Goal: Transaction & Acquisition: Purchase product/service

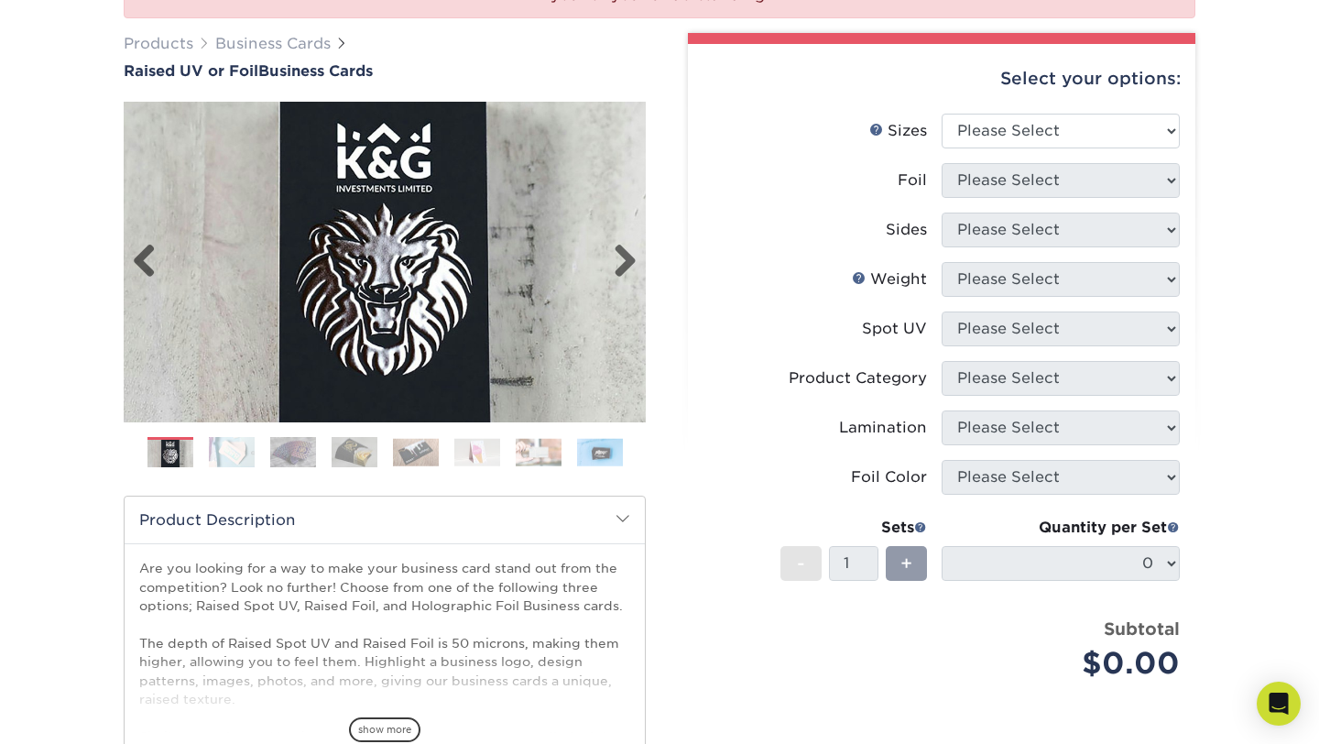
scroll to position [248, 0]
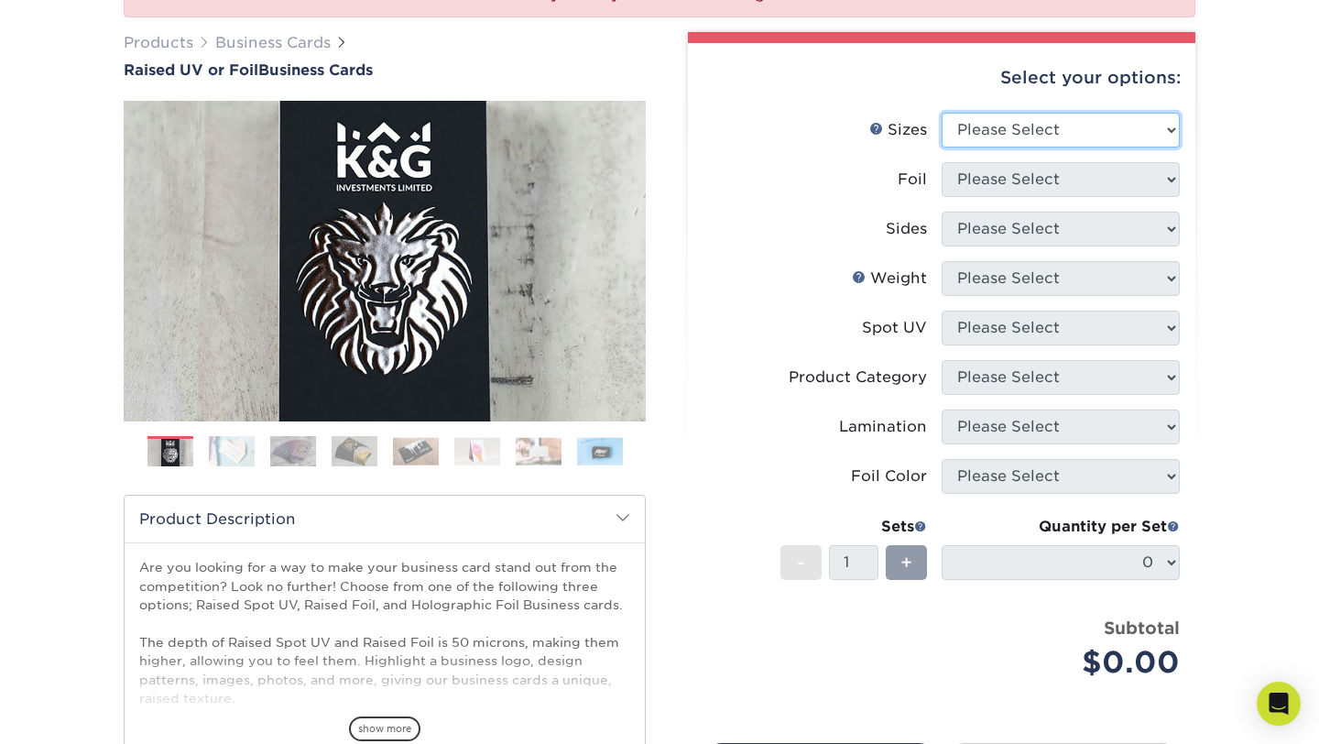
click at [1065, 133] on select "Please Select 2" x 3.5" - Standard" at bounding box center [1061, 130] width 238 height 35
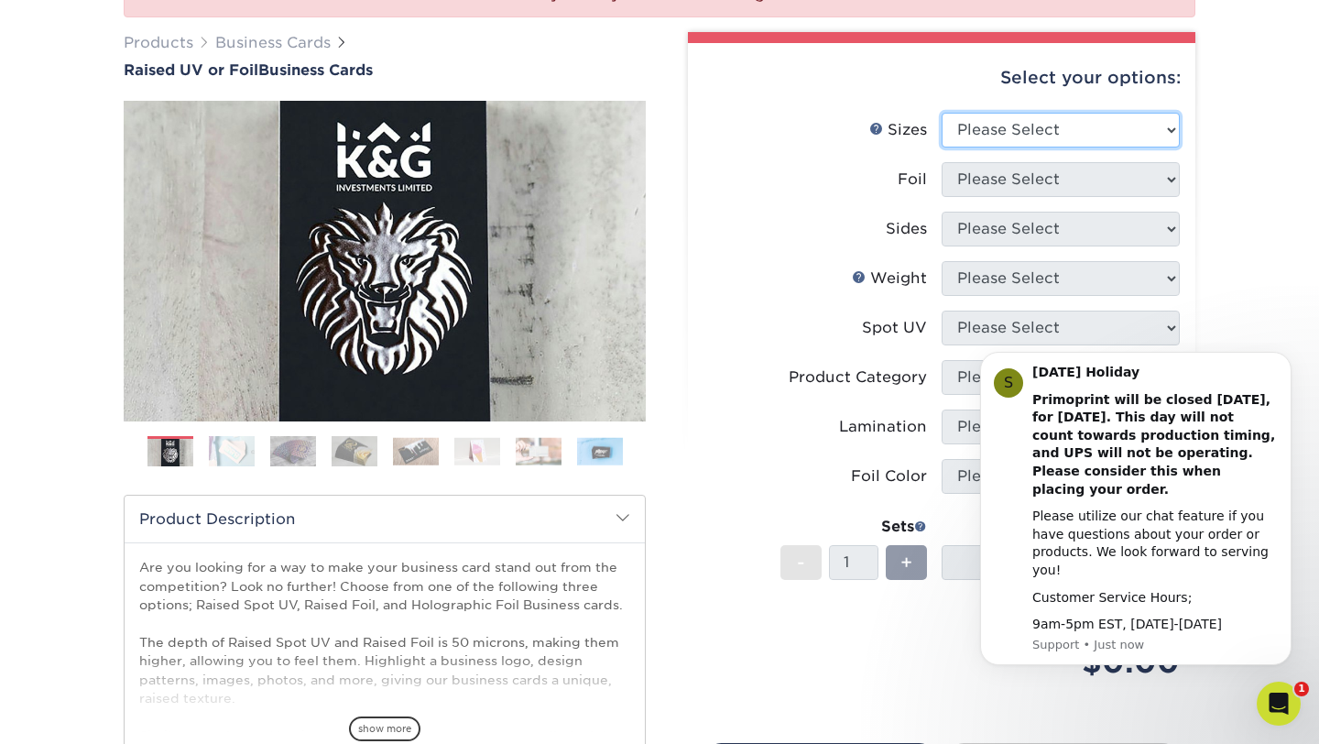
scroll to position [0, 0]
select select "2.00x3.50"
click at [942, 113] on select "Please Select 2" x 3.5" - Standard" at bounding box center [1061, 130] width 238 height 35
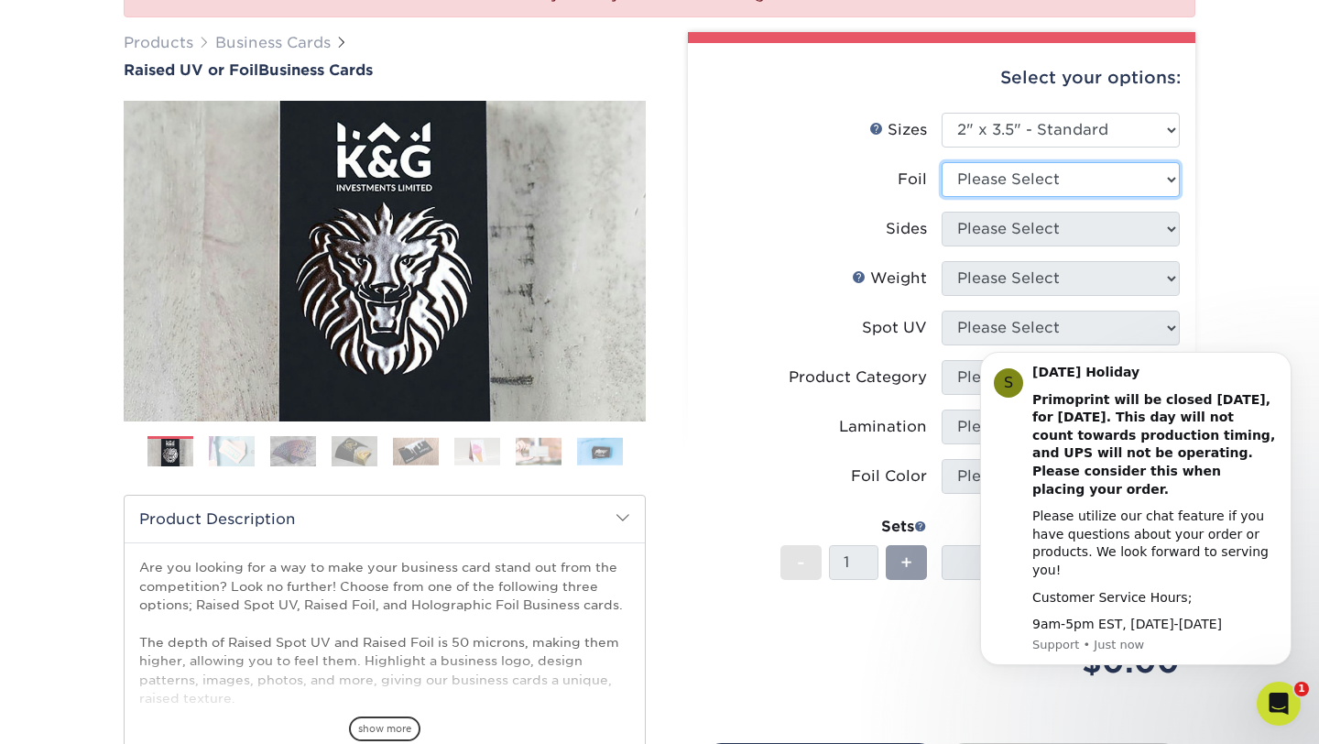
click at [1050, 176] on select "Please Select No Yes" at bounding box center [1061, 179] width 238 height 35
select select "1"
click at [942, 162] on select "Please Select No Yes" at bounding box center [1061, 179] width 238 height 35
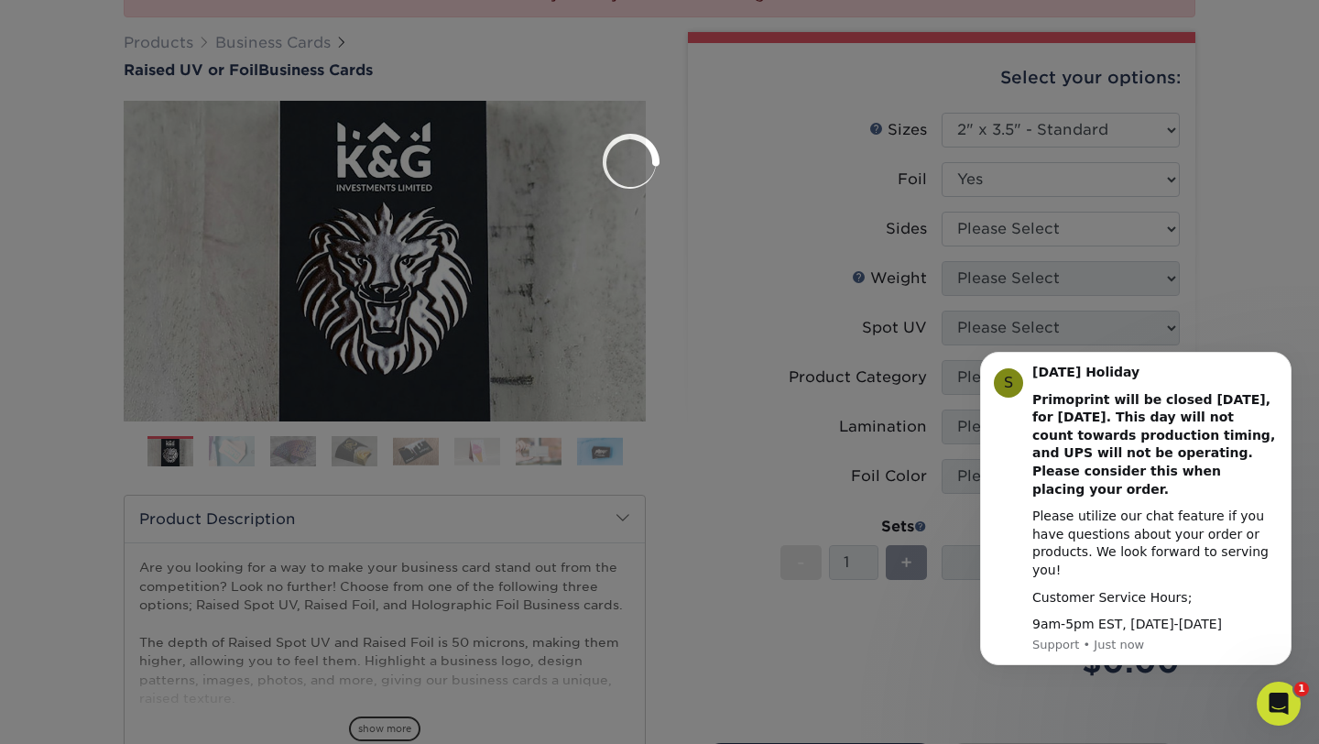
drag, startPoint x: 1050, startPoint y: 176, endPoint x: 1025, endPoint y: 234, distance: 62.8
click at [1025, 234] on div at bounding box center [659, 372] width 1319 height 744
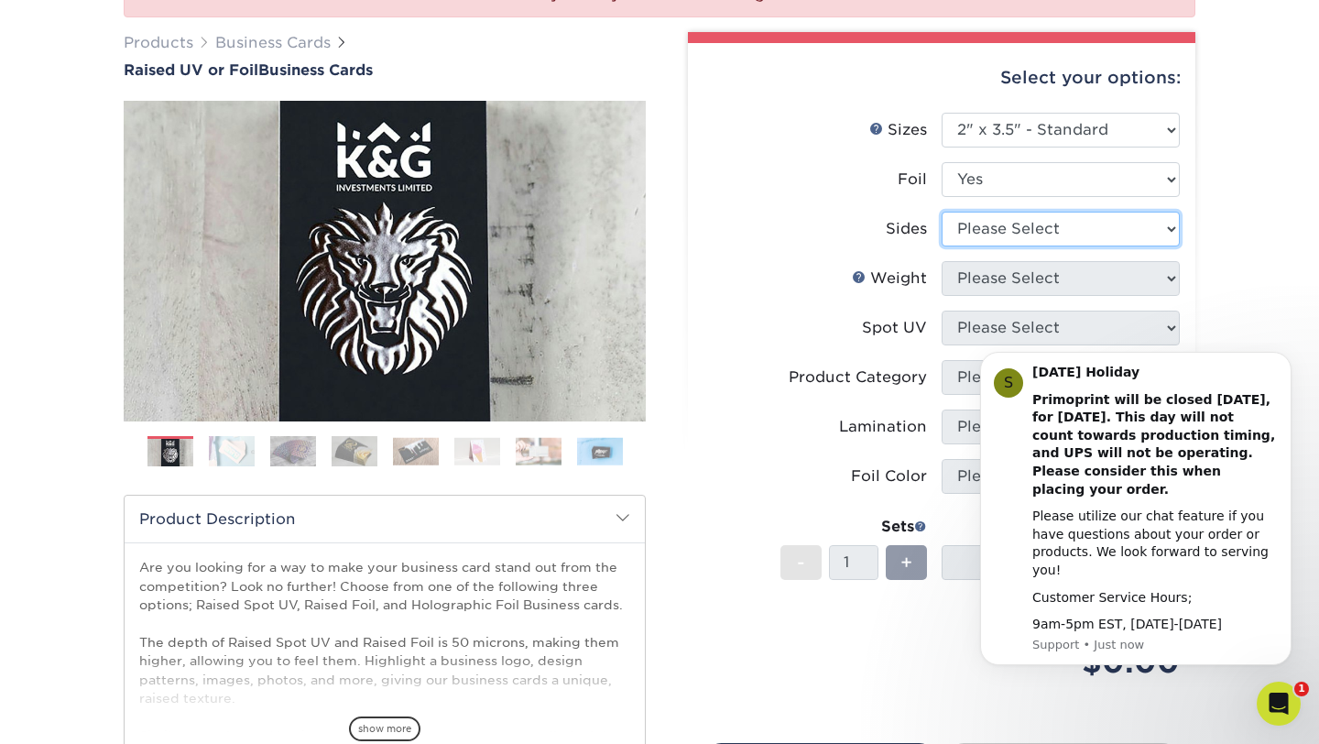
click at [1025, 234] on select "Please Select Print Both Sides - Foil Both Sides Print Both Sides - Foil Front …" at bounding box center [1061, 229] width 238 height 35
select select "a75ac2f1-9911-48d6-841d-245b5ac08f27"
click at [942, 212] on select "Please Select Print Both Sides - Foil Both Sides Print Both Sides - Foil Front …" at bounding box center [1061, 229] width 238 height 35
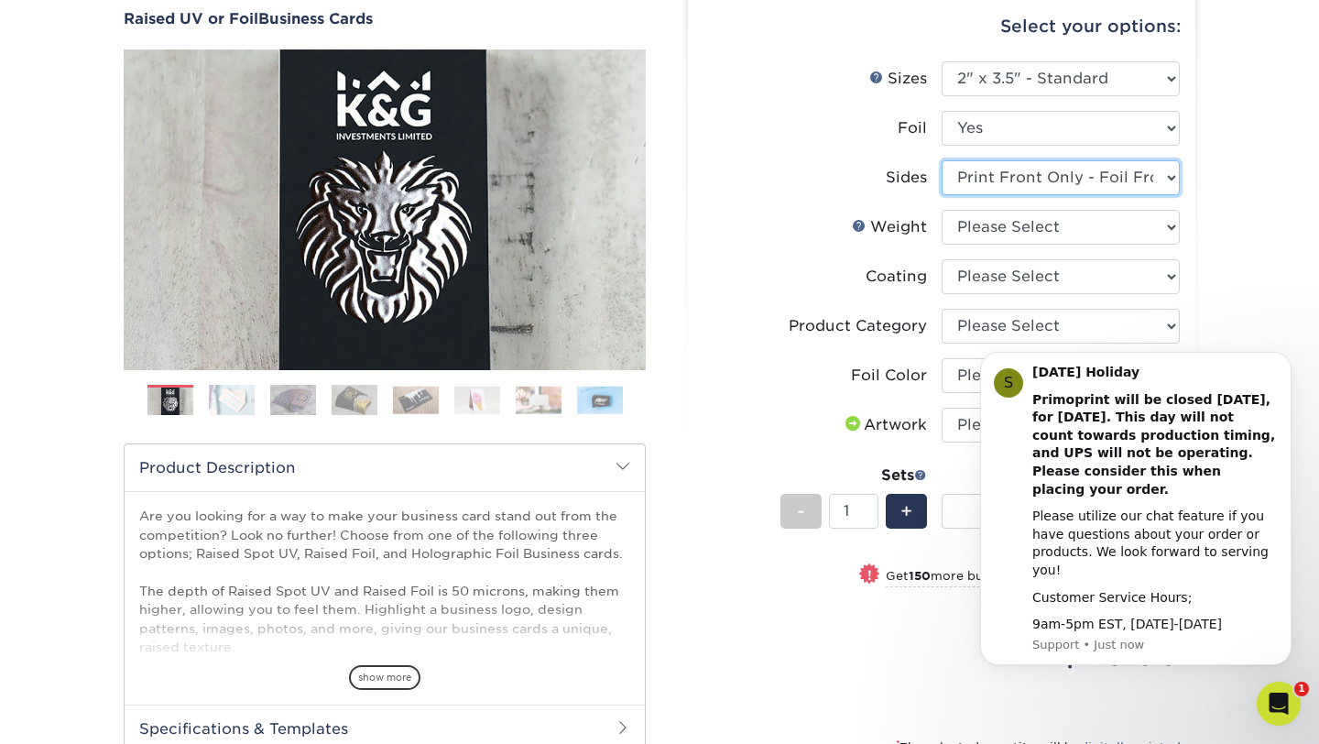
scroll to position [296, 0]
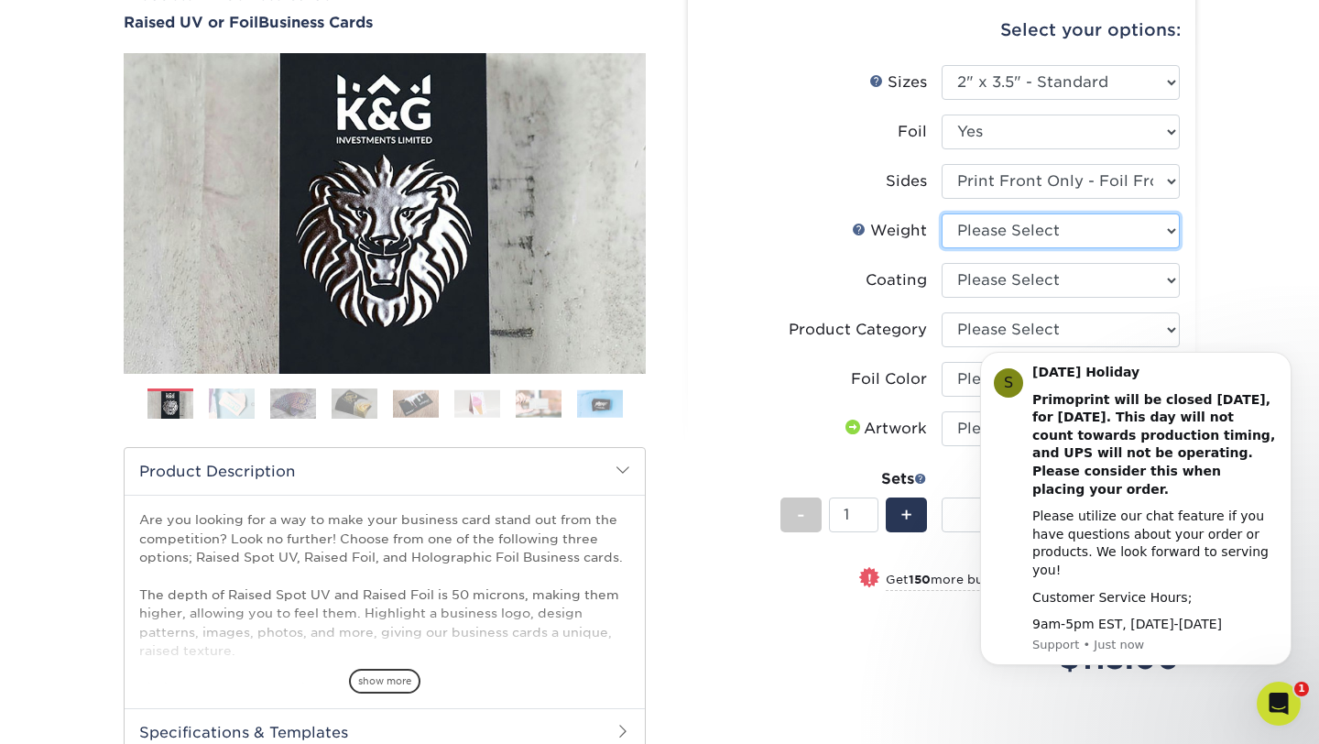
click at [993, 238] on select "Please Select 16PT" at bounding box center [1061, 230] width 238 height 35
select select "16PT"
click at [942, 213] on select "Please Select 16PT" at bounding box center [1061, 230] width 238 height 35
click at [985, 286] on form "Sizes Help Sizes Please Select 2" x 3.5" - Standard Foil Please Select" at bounding box center [942, 391] width 478 height 653
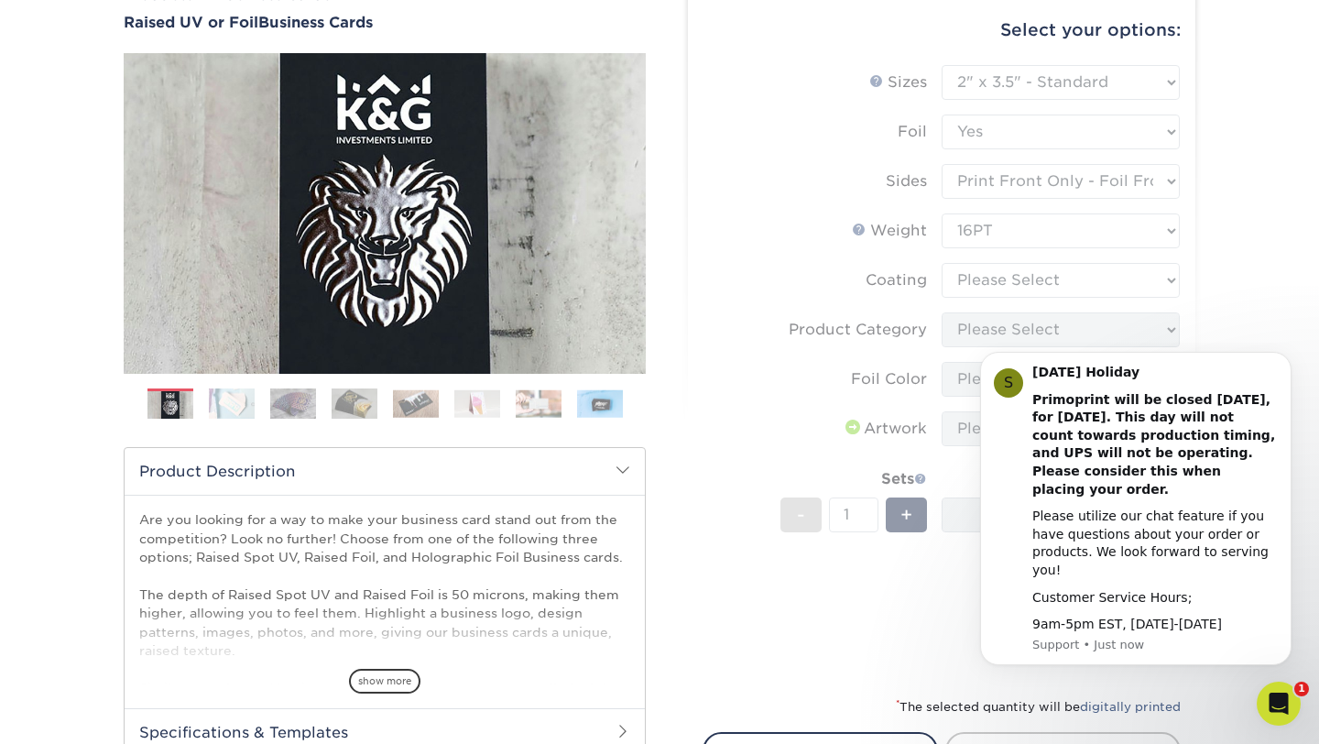
click at [985, 287] on form "Sizes Help Sizes Please Select 2" x 3.5" - Standard Foil Please Select" at bounding box center [942, 369] width 478 height 609
click at [986, 292] on select at bounding box center [1061, 280] width 238 height 35
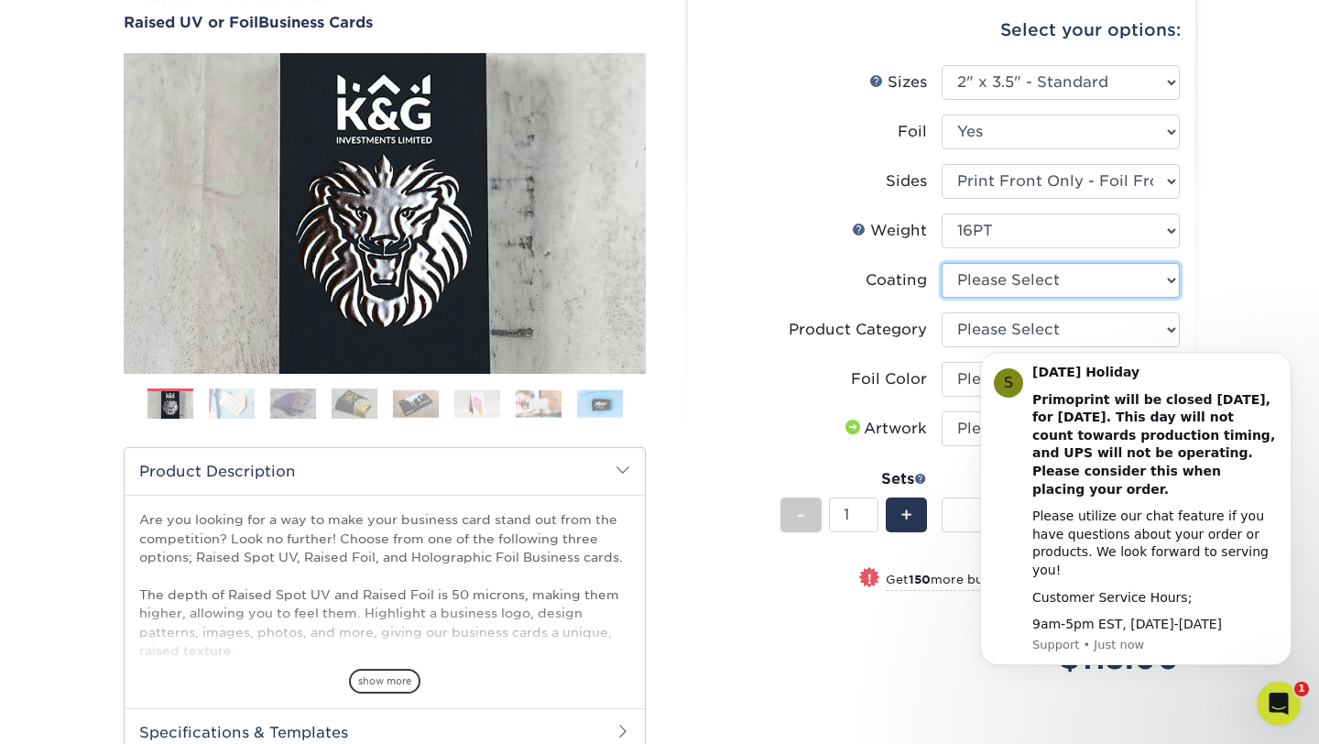
select select "3e7618de-abca-4bda-9f97-8b9129e913d8"
click at [942, 263] on select at bounding box center [1061, 280] width 238 height 35
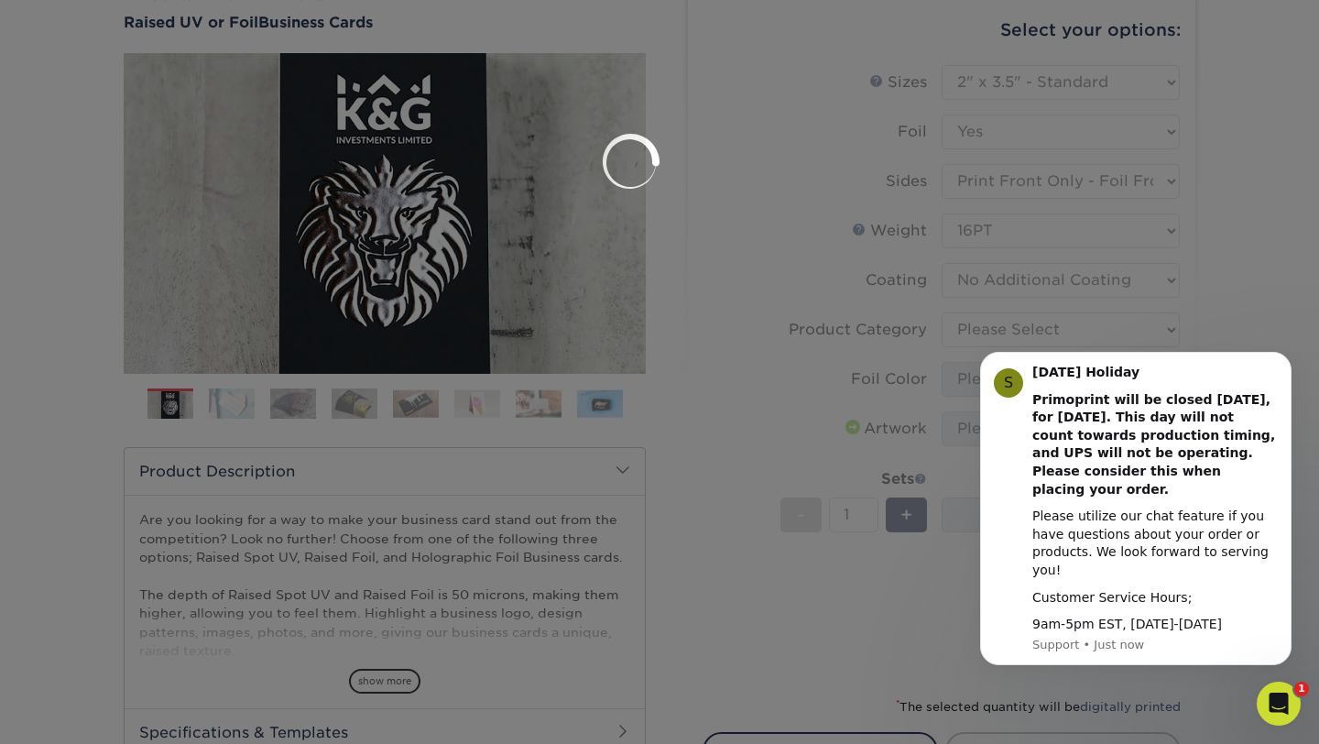
click at [971, 329] on div at bounding box center [659, 372] width 1319 height 744
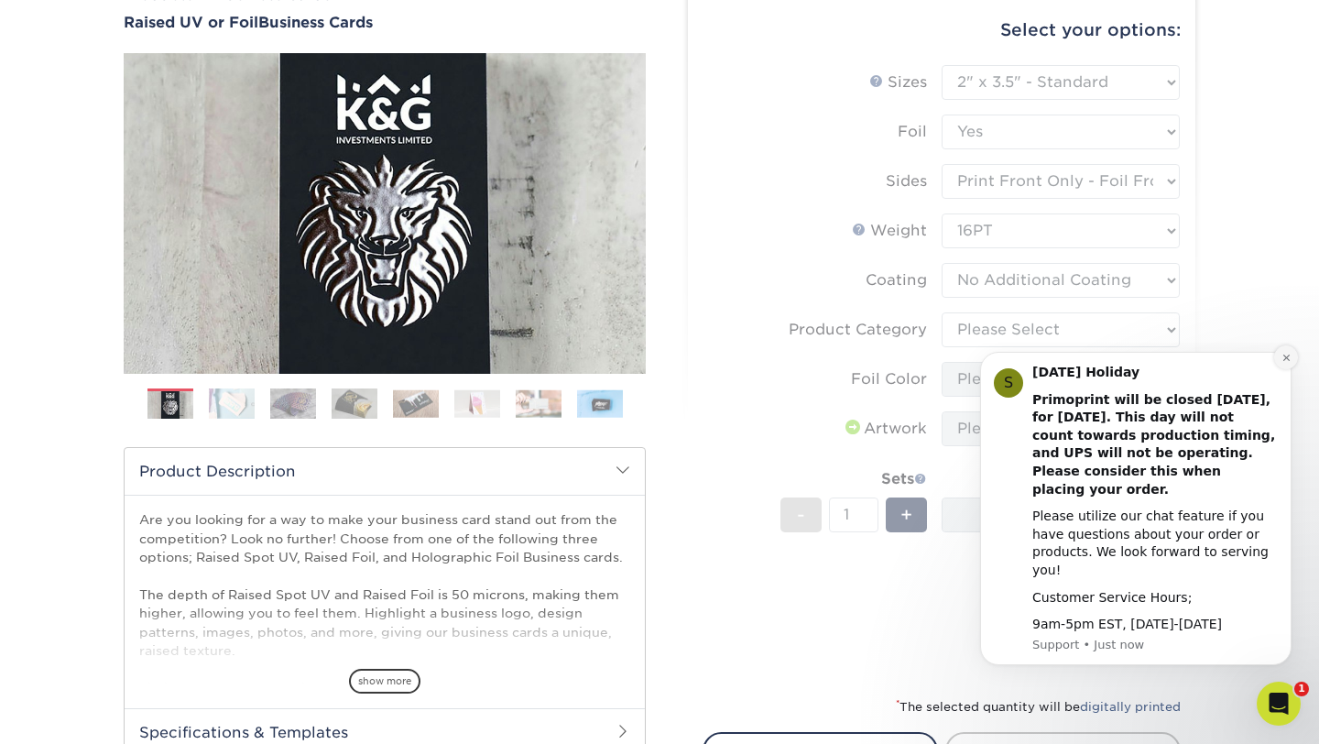
click at [1293, 369] on button "Dismiss notification" at bounding box center [1286, 357] width 24 height 24
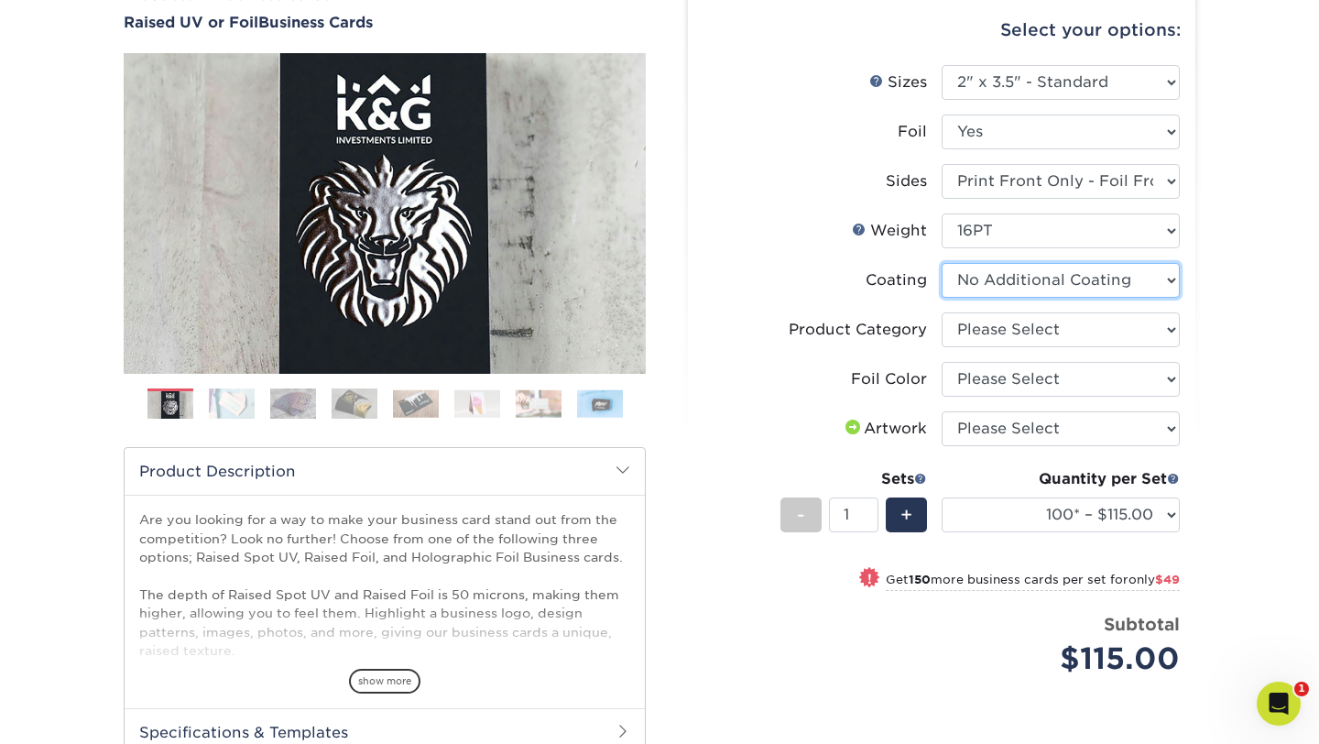
click at [1019, 278] on select at bounding box center [1061, 280] width 238 height 35
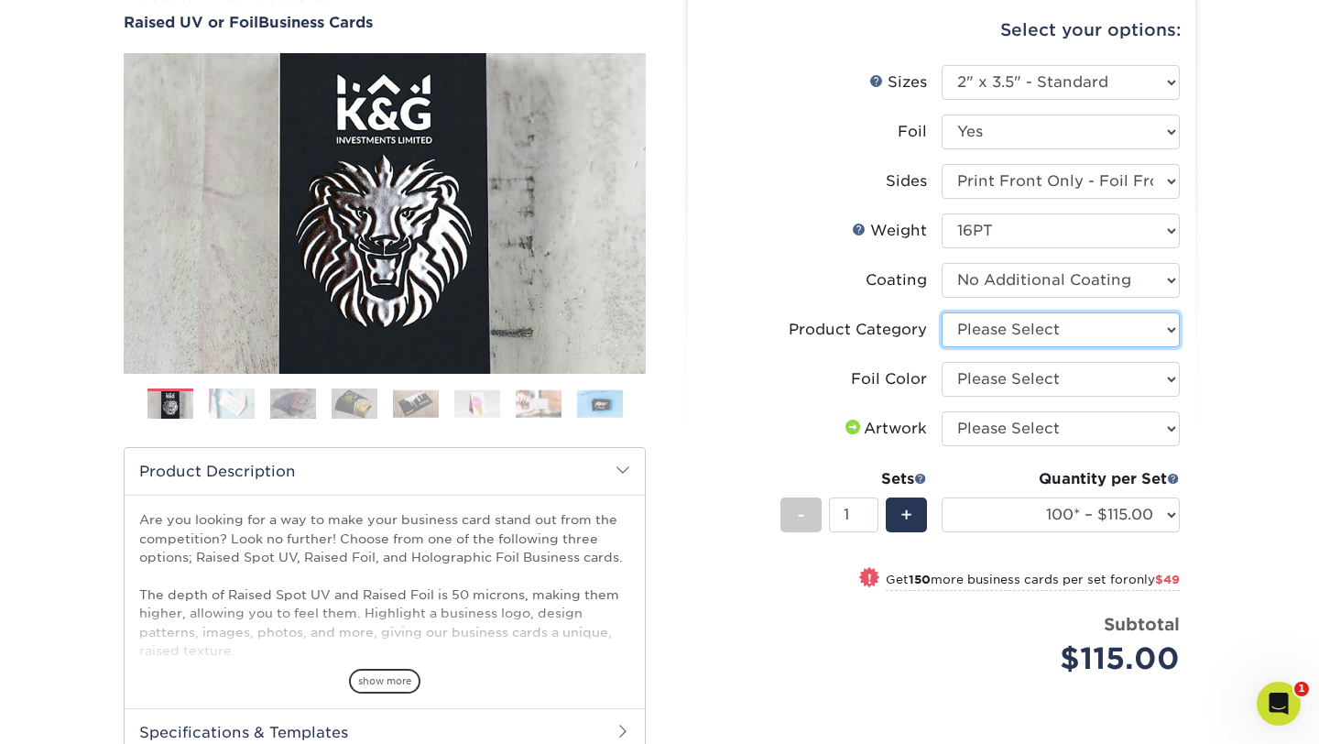
click at [1119, 338] on select "Please Select Business Cards" at bounding box center [1061, 329] width 238 height 35
select select "3b5148f1-0588-4f88-a218-97bcfdce65c1"
click at [942, 312] on select "Please Select Business Cards" at bounding box center [1061, 329] width 238 height 35
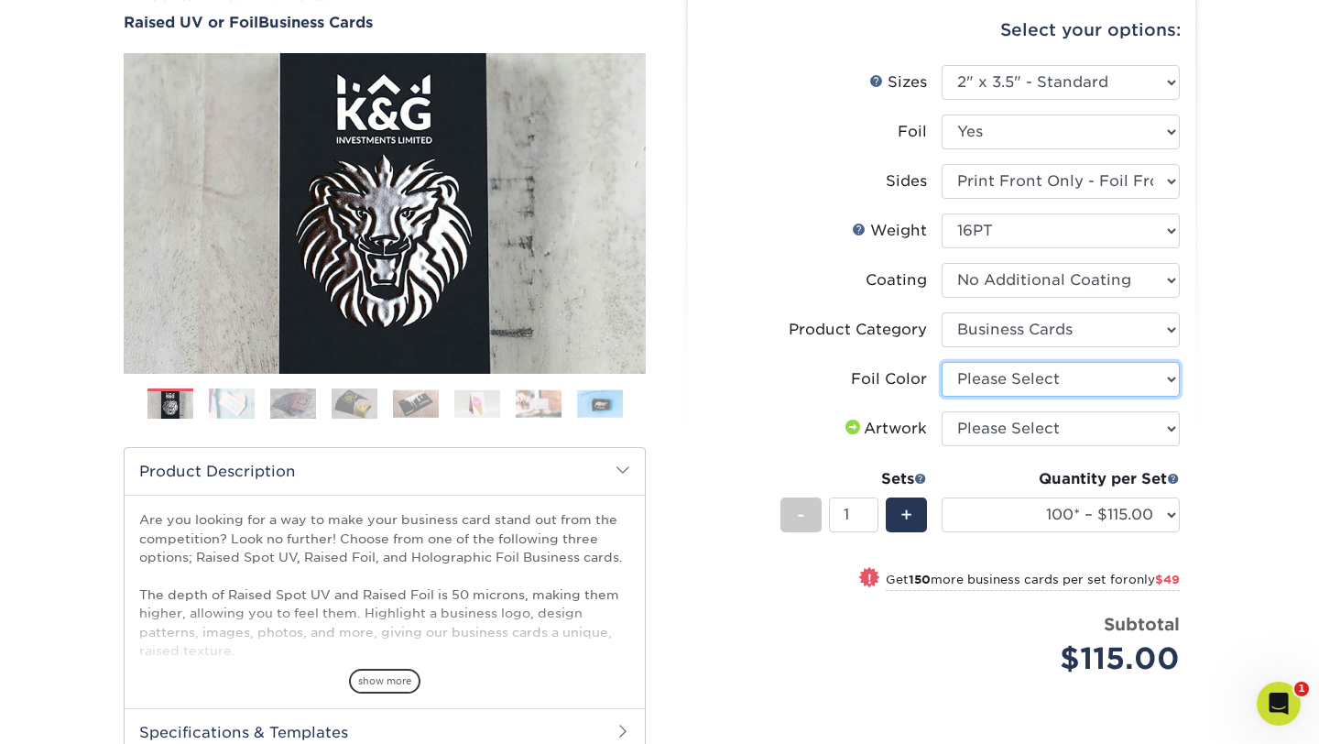
click at [1100, 379] on select "Please Select Silver Foil Gold Foil Holographic Foil" at bounding box center [1061, 379] width 238 height 35
select select "acffa4a5-22f9-4585-ba3f-0adaa54b8c85"
click at [942, 362] on select "Please Select Silver Foil Gold Foil Holographic Foil" at bounding box center [1061, 379] width 238 height 35
click at [1060, 427] on select "Please Select I will upload files I need a design - $100" at bounding box center [1061, 428] width 238 height 35
select select "upload"
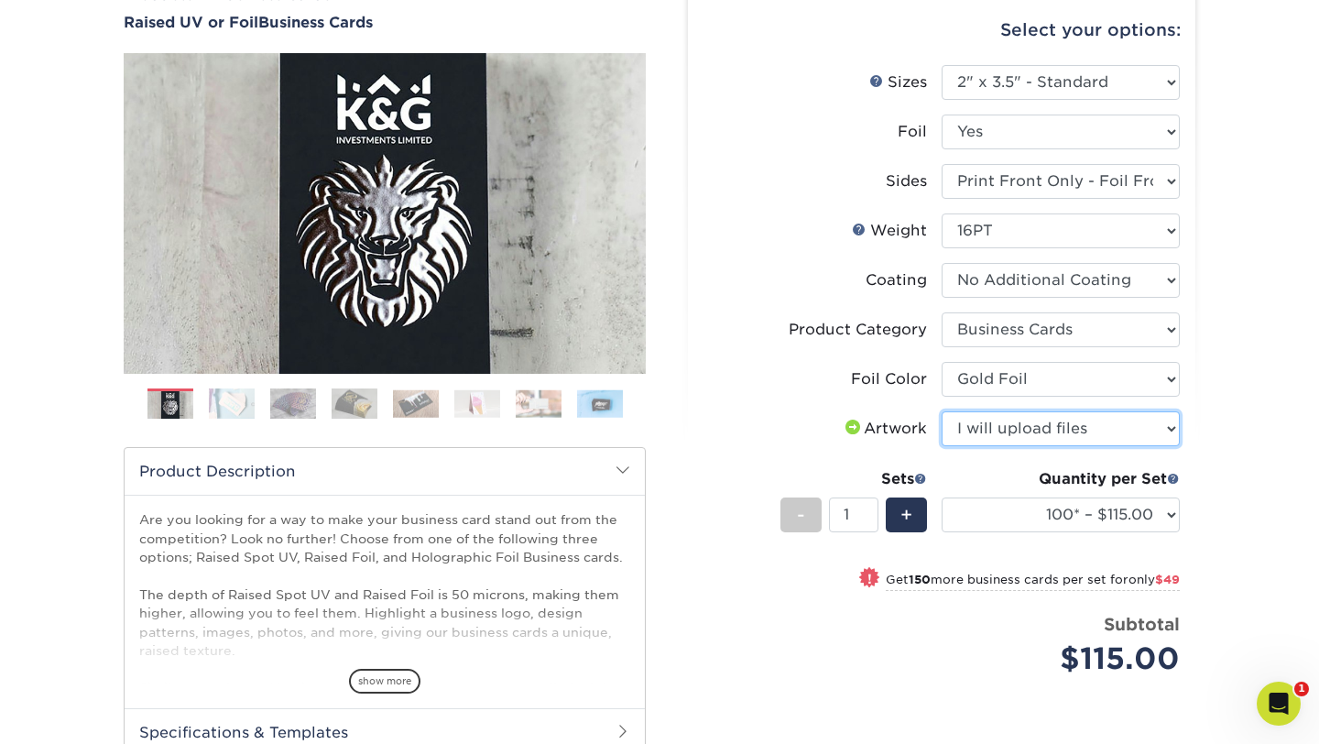
click at [942, 411] on select "Please Select I will upload files I need a design - $100" at bounding box center [1061, 428] width 238 height 35
click at [1023, 437] on select "Please Select I will upload files I need a design - $100" at bounding box center [1061, 428] width 238 height 35
click at [1010, 440] on select "Please Select I will upload files I need a design - $100" at bounding box center [1061, 428] width 238 height 35
click at [942, 411] on select "Please Select I will upload files I need a design - $100" at bounding box center [1061, 428] width 238 height 35
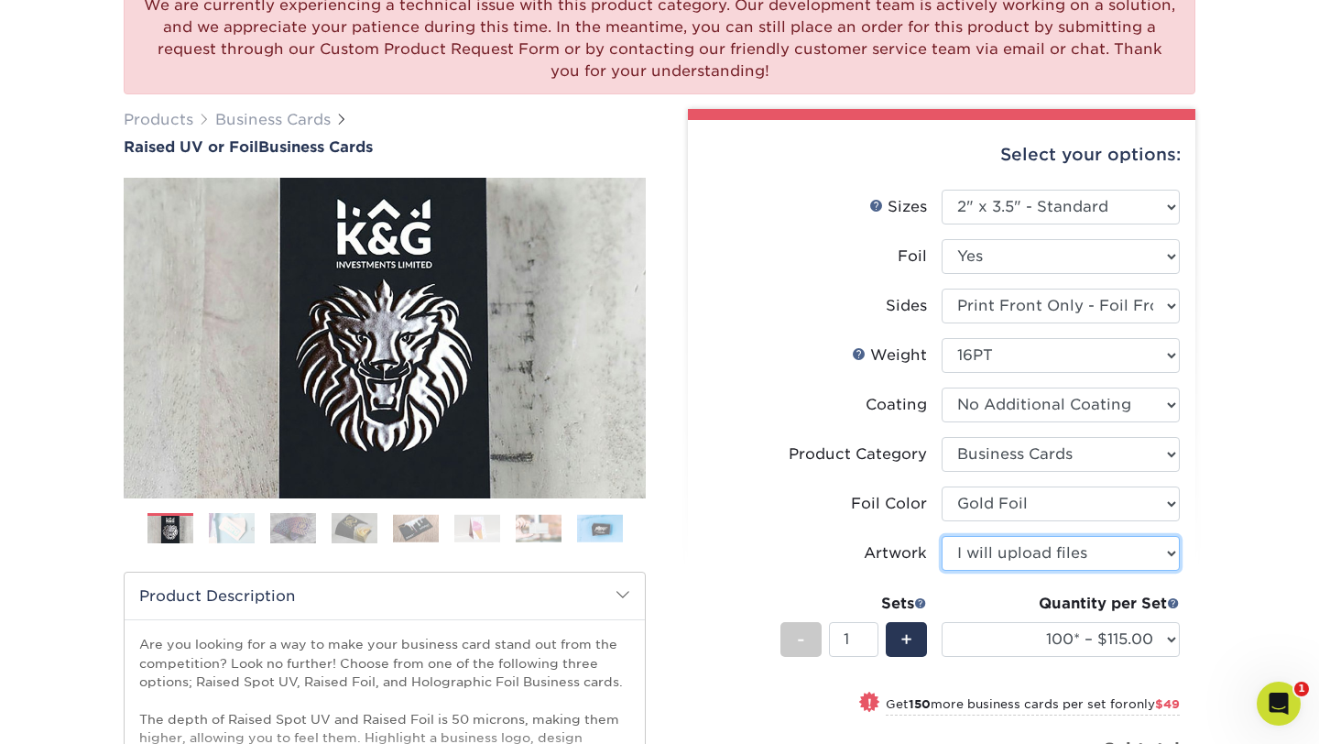
scroll to position [0, 0]
